Goal: Task Accomplishment & Management: Manage account settings

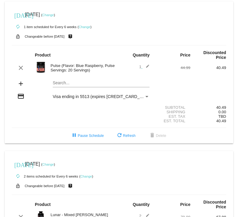
click at [82, 27] on link "Change" at bounding box center [85, 27] width 12 height 4
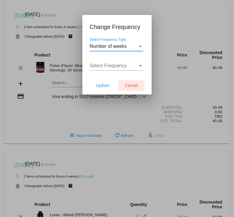
click at [128, 85] on span "Cancel" at bounding box center [131, 85] width 13 height 5
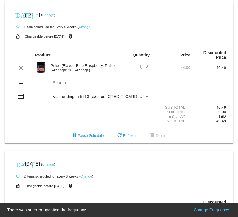
click at [54, 14] on link "Change" at bounding box center [48, 15] width 12 height 4
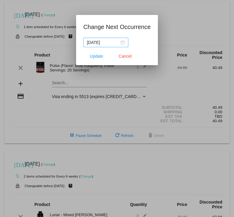
click at [123, 44] on div "[DATE]" at bounding box center [106, 42] width 38 height 7
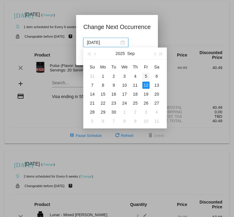
click at [144, 74] on div "5" at bounding box center [145, 75] width 7 height 7
type input "[DATE]"
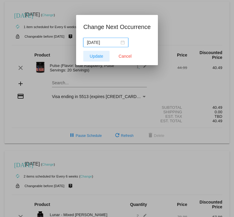
click at [98, 56] on span "Update" at bounding box center [96, 56] width 13 height 5
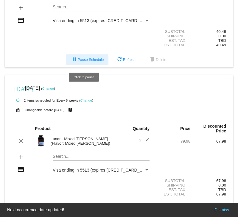
scroll to position [84, 0]
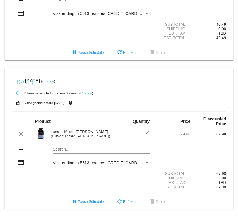
click at [54, 79] on link "Change" at bounding box center [48, 81] width 12 height 4
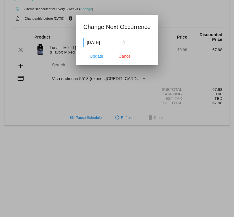
click at [122, 42] on div "[DATE]" at bounding box center [106, 42] width 38 height 7
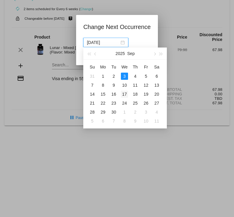
click at [124, 91] on div "17" at bounding box center [124, 93] width 7 height 7
type input "[DATE]"
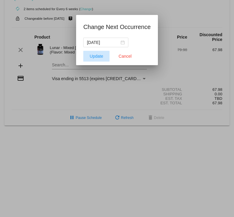
click at [96, 56] on span "Update" at bounding box center [96, 56] width 13 height 5
